Goal: Task Accomplishment & Management: Complete application form

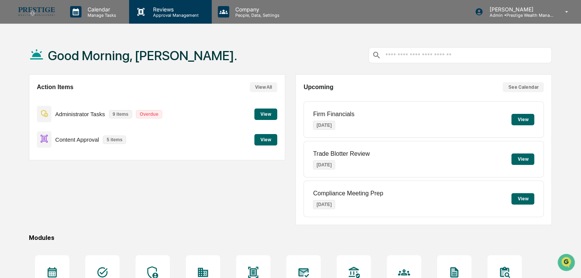
click at [167, 14] on p "Approval Management" at bounding box center [175, 15] width 56 height 5
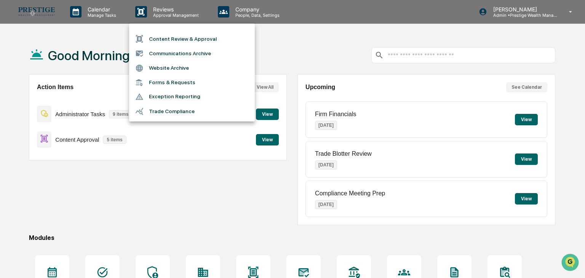
click at [179, 39] on li "Content Review & Approval" at bounding box center [192, 39] width 126 height 14
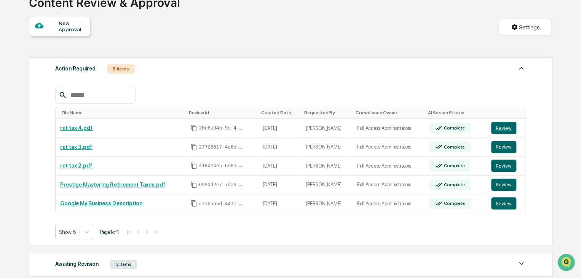
scroll to position [76, 0]
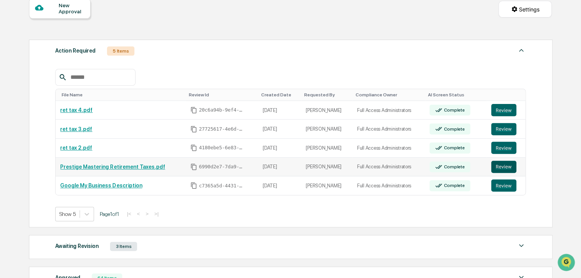
click at [496, 172] on button "Review" at bounding box center [503, 167] width 25 height 12
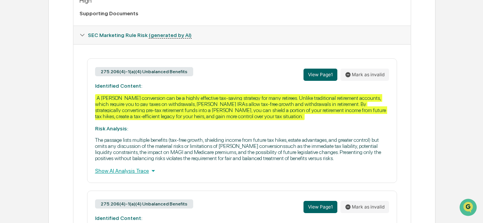
scroll to position [343, 0]
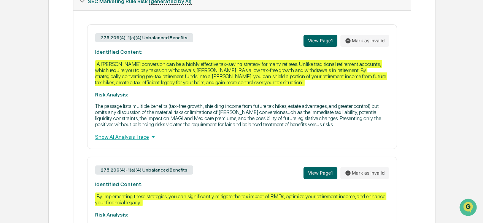
click at [149, 141] on icon at bounding box center [153, 136] width 8 height 8
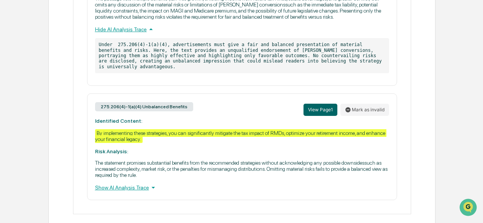
scroll to position [457, 0]
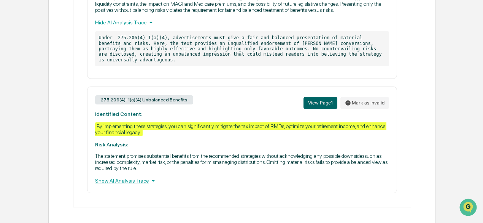
click at [131, 185] on div "Show AI Analysis Trace" at bounding box center [242, 180] width 294 height 8
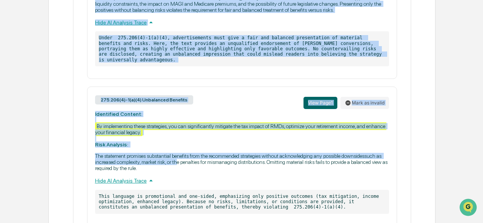
scroll to position [495, 0]
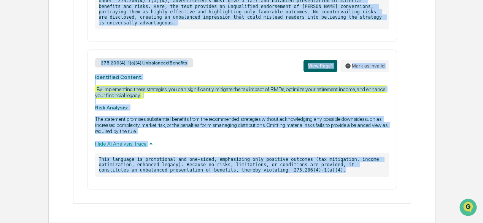
drag, startPoint x: 94, startPoint y: 93, endPoint x: 322, endPoint y: 180, distance: 244.8
click at [322, 180] on div "275.206(4)-1(a)(4) Unbalanced Benefits View Page 1 Mark as invalid Identified C…" at bounding box center [243, 31] width 326 height 316
copy div "Identified Content: A Roth IRA conversion can be a highly effective tax-saving …"
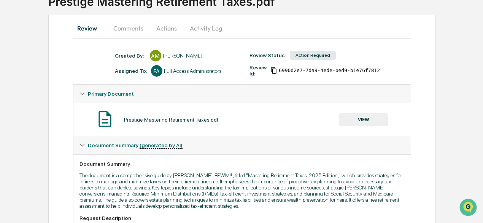
scroll to position [38, 0]
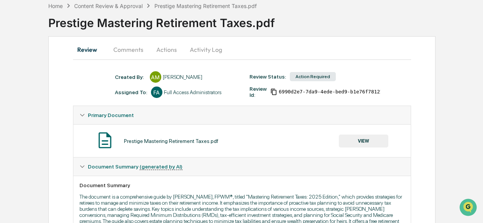
click at [133, 49] on button "Comments" at bounding box center [128, 49] width 42 height 18
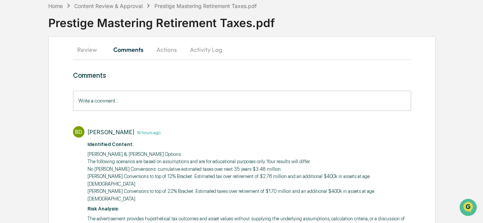
click at [162, 48] on button "Actions" at bounding box center [167, 49] width 34 height 18
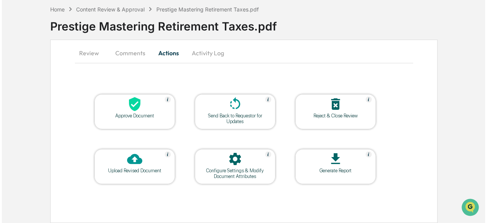
scroll to position [35, 0]
click at [233, 102] on icon at bounding box center [233, 103] width 15 height 15
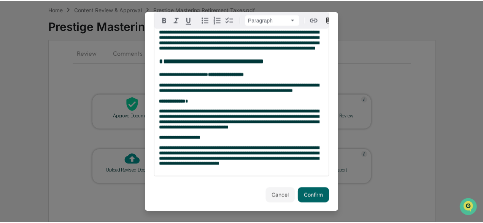
scroll to position [198, 0]
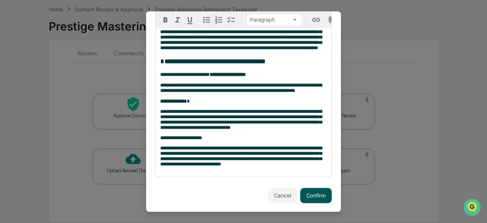
click at [312, 194] on button "Confirm" at bounding box center [316, 194] width 32 height 15
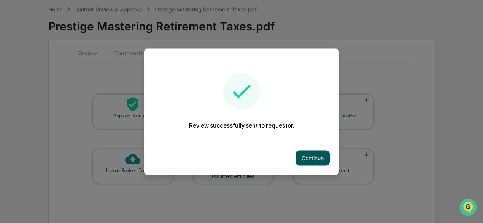
click at [306, 156] on button "Continue" at bounding box center [313, 157] width 34 height 15
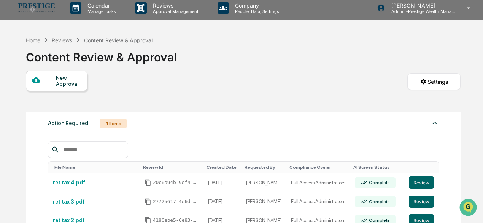
scroll to position [76, 0]
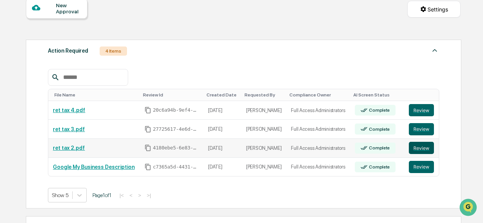
click at [412, 147] on button "Review" at bounding box center [421, 148] width 25 height 12
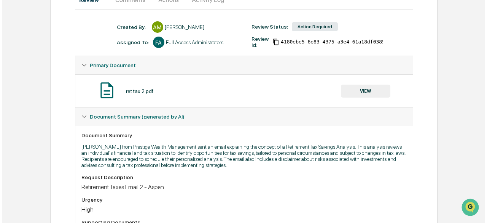
scroll to position [21, 0]
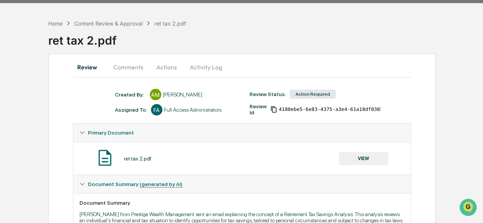
click at [160, 65] on button "Actions" at bounding box center [167, 67] width 34 height 18
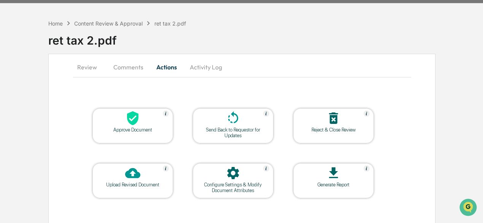
click at [139, 118] on icon at bounding box center [132, 117] width 15 height 15
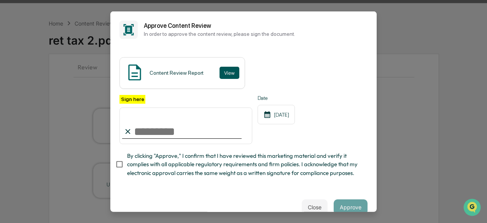
click at [223, 73] on button "View" at bounding box center [230, 73] width 20 height 12
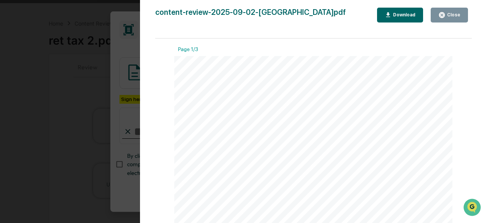
click at [448, 11] on div "Close" at bounding box center [450, 14] width 22 height 7
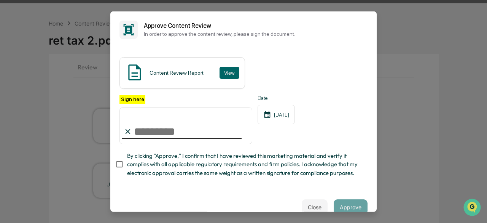
click at [174, 126] on input "Sign here" at bounding box center [186, 125] width 133 height 37
type input "**********"
click at [137, 169] on span "By clicking "Approve," I confirm that I have reviewed this marketing material a…" at bounding box center [244, 165] width 235 height 26
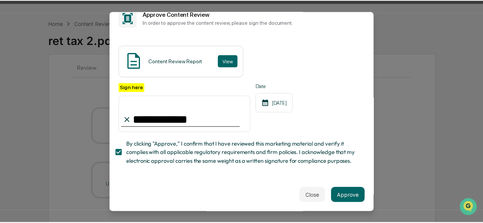
scroll to position [23, 0]
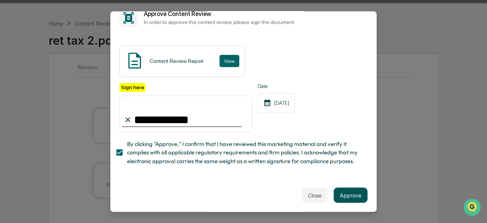
click at [344, 194] on button "Approve" at bounding box center [351, 194] width 34 height 15
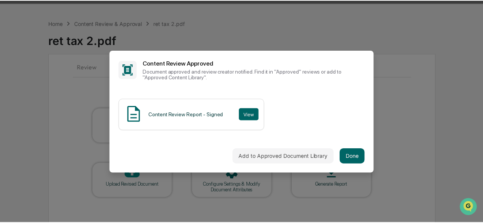
scroll to position [0, 0]
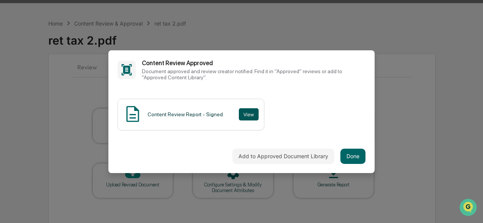
click at [239, 110] on button "View" at bounding box center [249, 114] width 20 height 12
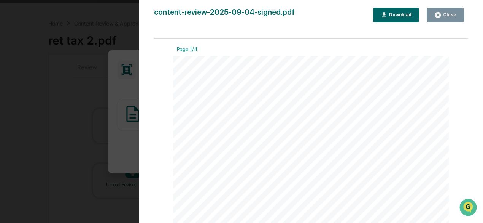
click at [440, 18] on icon "button" at bounding box center [439, 15] width 6 height 6
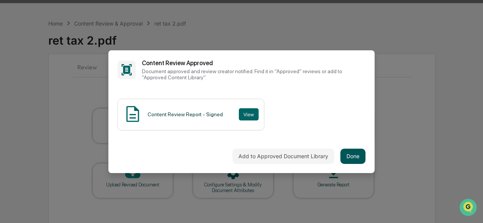
click at [350, 155] on button "Done" at bounding box center [353, 155] width 25 height 15
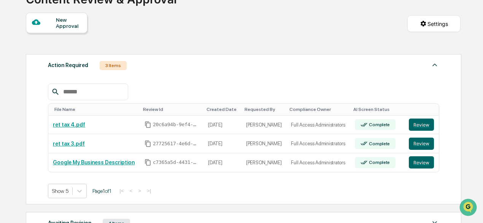
scroll to position [97, 0]
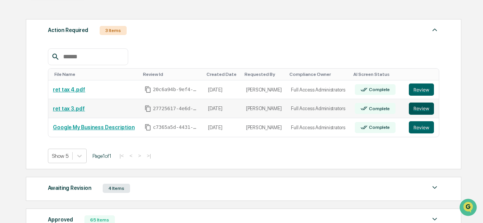
click at [427, 108] on button "Review" at bounding box center [421, 108] width 25 height 12
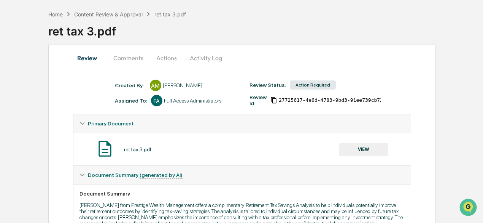
scroll to position [59, 0]
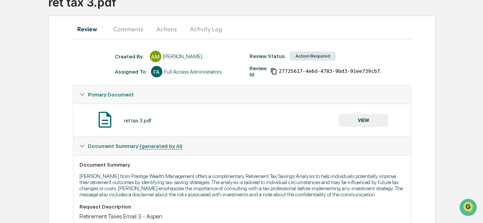
click at [163, 26] on button "Actions" at bounding box center [167, 29] width 34 height 18
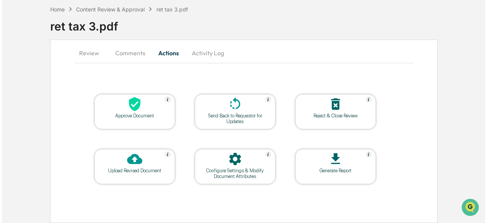
scroll to position [35, 0]
click at [137, 113] on div "Approve Document" at bounding box center [133, 116] width 69 height 6
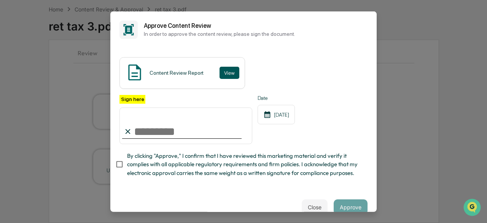
click at [233, 74] on button "View" at bounding box center [230, 73] width 20 height 12
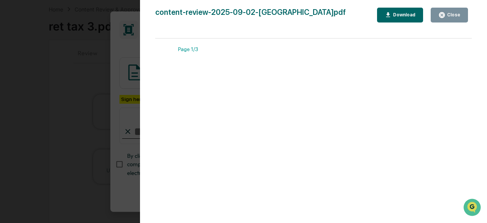
click at [449, 16] on div "Close" at bounding box center [453, 14] width 15 height 5
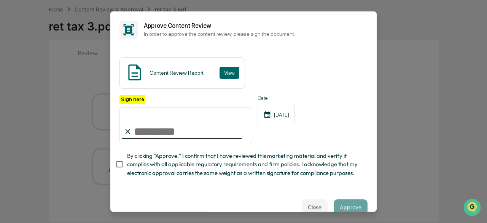
click at [172, 127] on input "Sign here" at bounding box center [186, 125] width 133 height 37
type input "**********"
click at [154, 171] on span "By clicking "Approve," I confirm that I have reviewed this marketing material a…" at bounding box center [244, 165] width 235 height 26
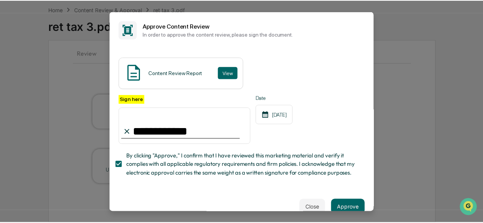
scroll to position [23, 0]
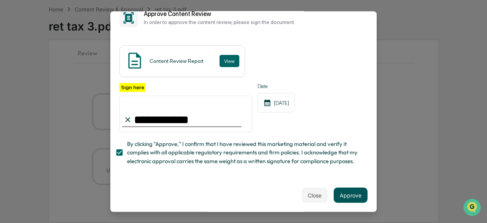
click at [345, 194] on button "Approve" at bounding box center [351, 194] width 34 height 15
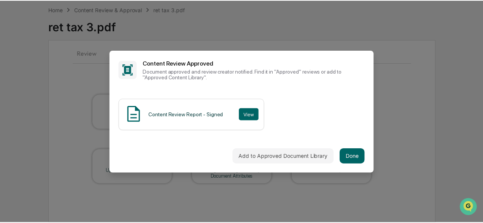
scroll to position [0, 0]
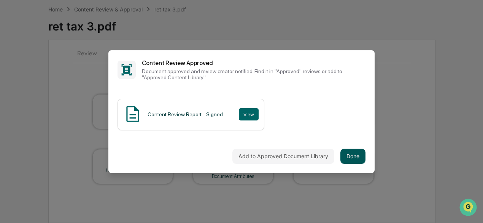
click at [356, 160] on button "Done" at bounding box center [353, 155] width 25 height 15
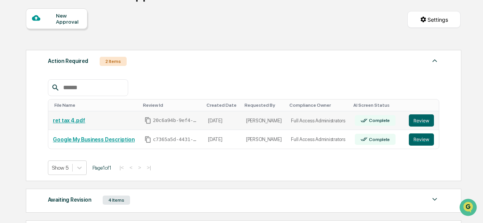
scroll to position [73, 0]
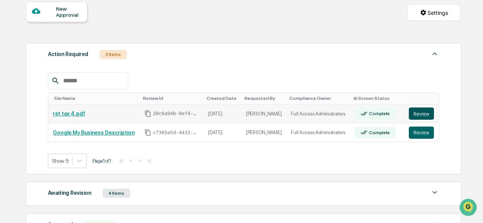
click at [421, 110] on button "Review" at bounding box center [421, 113] width 25 height 12
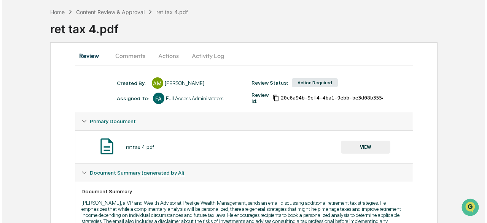
scroll to position [27, 0]
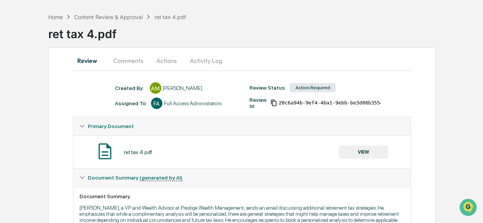
click at [164, 59] on button "Actions" at bounding box center [167, 60] width 34 height 18
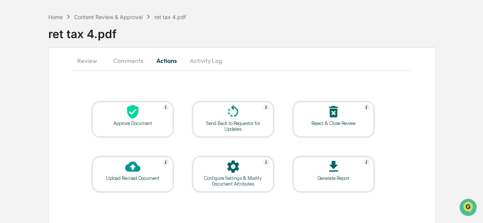
click at [150, 110] on div at bounding box center [133, 112] width 76 height 16
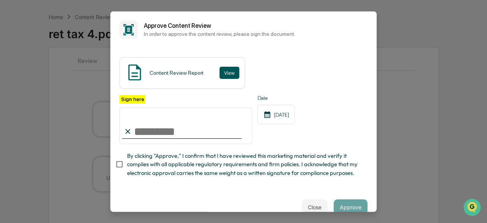
click at [228, 72] on button "View" at bounding box center [230, 73] width 20 height 12
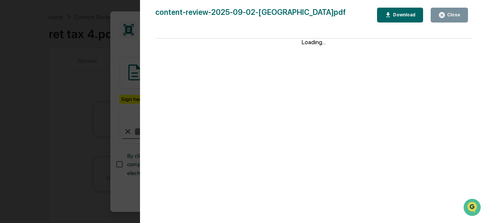
click at [445, 15] on icon "button" at bounding box center [442, 15] width 6 height 6
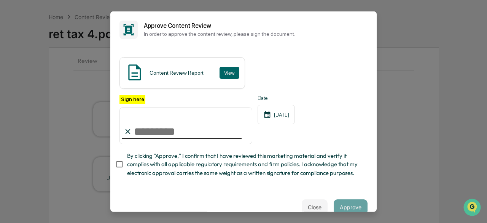
click at [170, 134] on input "Sign here" at bounding box center [186, 125] width 133 height 37
type input "**********"
click at [128, 171] on span "By clicking "Approve," I confirm that I have reviewed this marketing material a…" at bounding box center [244, 165] width 235 height 26
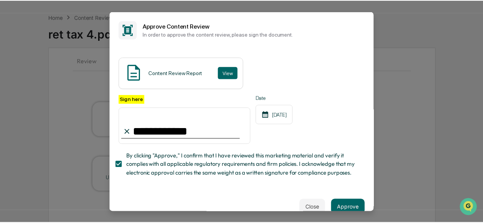
scroll to position [23, 0]
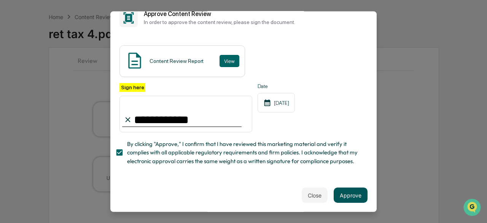
click at [352, 194] on button "Approve" at bounding box center [351, 194] width 34 height 15
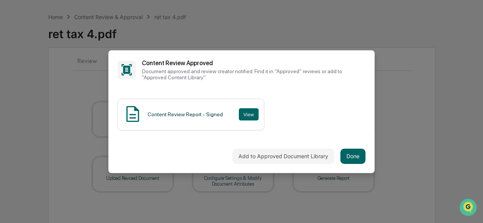
scroll to position [0, 0]
click at [351, 148] on div "Add to Approved Document Library Done" at bounding box center [242, 156] width 266 height 34
click at [353, 153] on button "Done" at bounding box center [353, 155] width 25 height 15
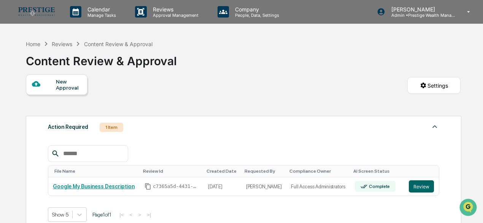
click at [65, 44] on div "Reviews" at bounding box center [62, 44] width 21 height 6
click at [62, 44] on div "Reviews" at bounding box center [62, 44] width 21 height 6
click at [46, 44] on icon at bounding box center [46, 44] width 8 height 8
click at [33, 44] on div "Home" at bounding box center [33, 44] width 14 height 6
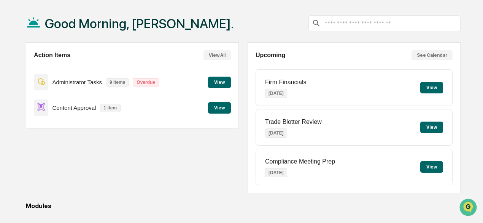
scroll to position [38, 0]
